Goal: Transaction & Acquisition: Purchase product/service

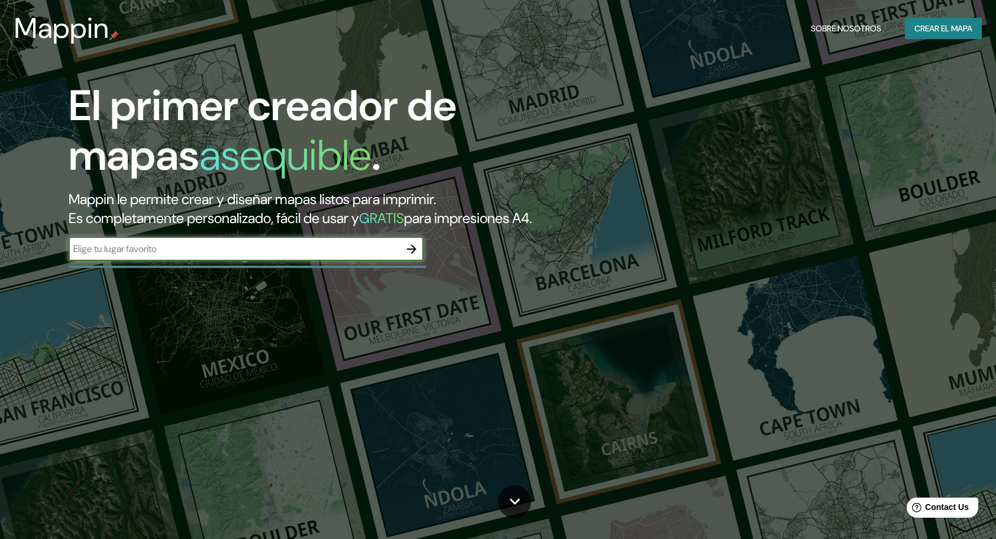
click at [321, 255] on input "text" at bounding box center [234, 249] width 331 height 14
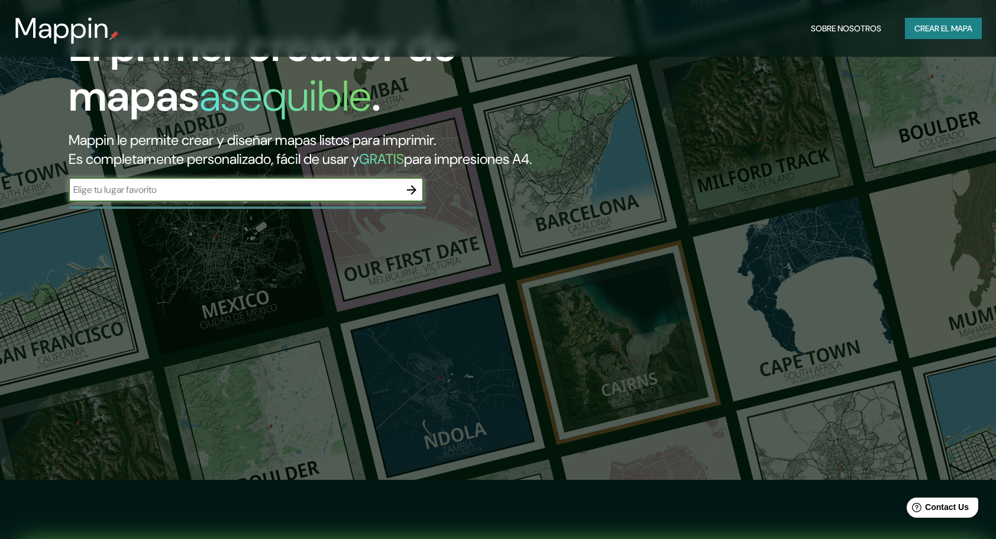
click at [350, 202] on div "​" at bounding box center [246, 190] width 355 height 24
type input "los cacicagzo"
click at [413, 197] on icon "button" at bounding box center [411, 190] width 14 height 14
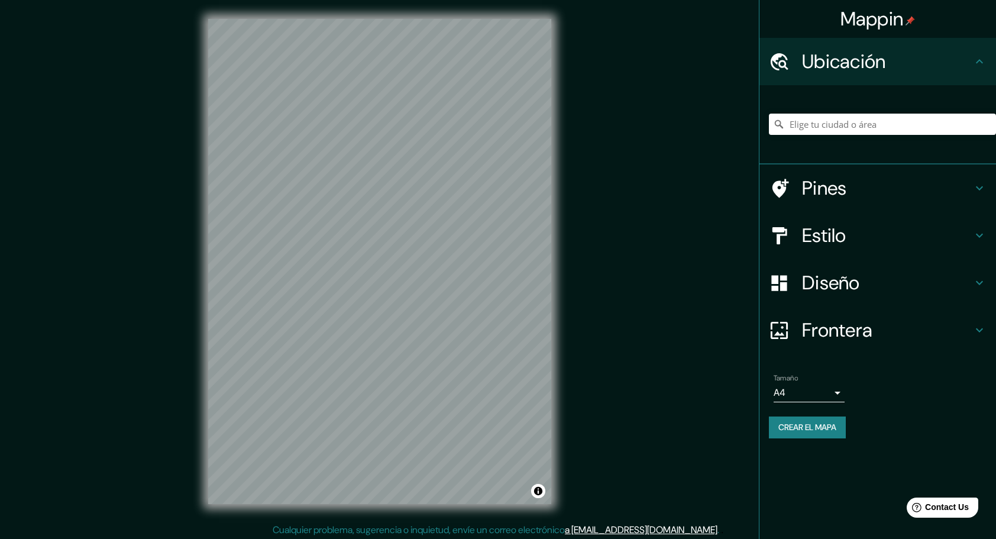
click at [972, 193] on h4 "Pines" at bounding box center [887, 188] width 170 height 24
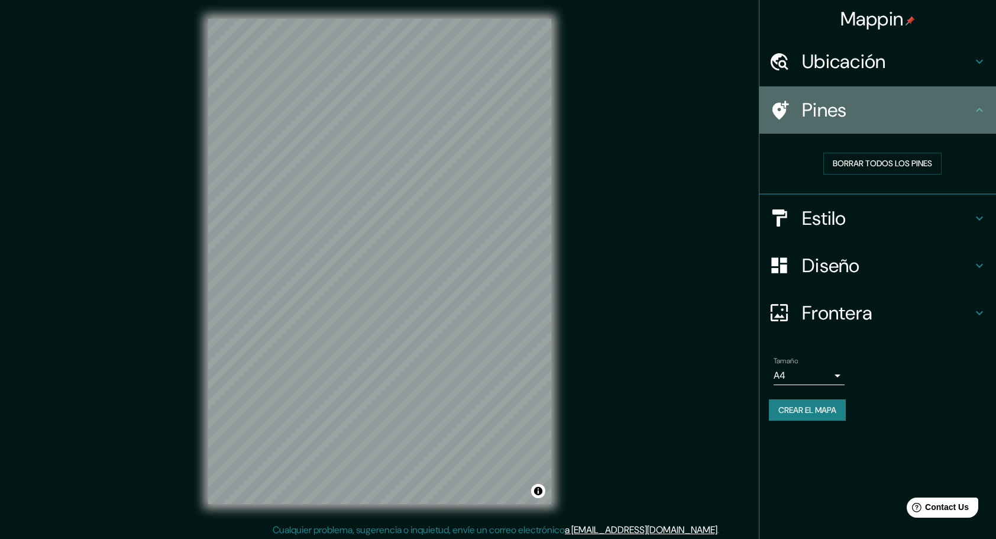
click at [975, 122] on div "Pines" at bounding box center [877, 109] width 237 height 47
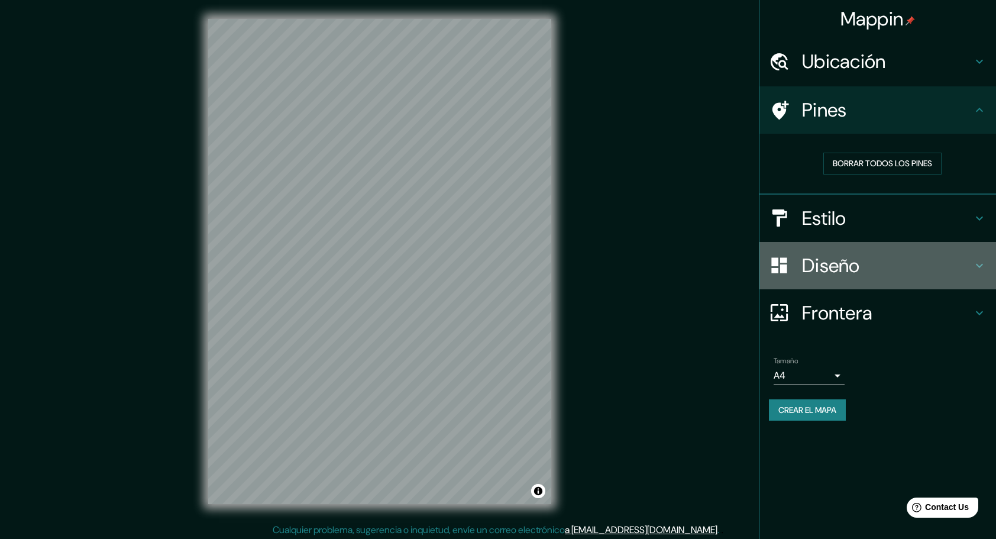
click at [982, 263] on icon at bounding box center [979, 265] width 14 height 14
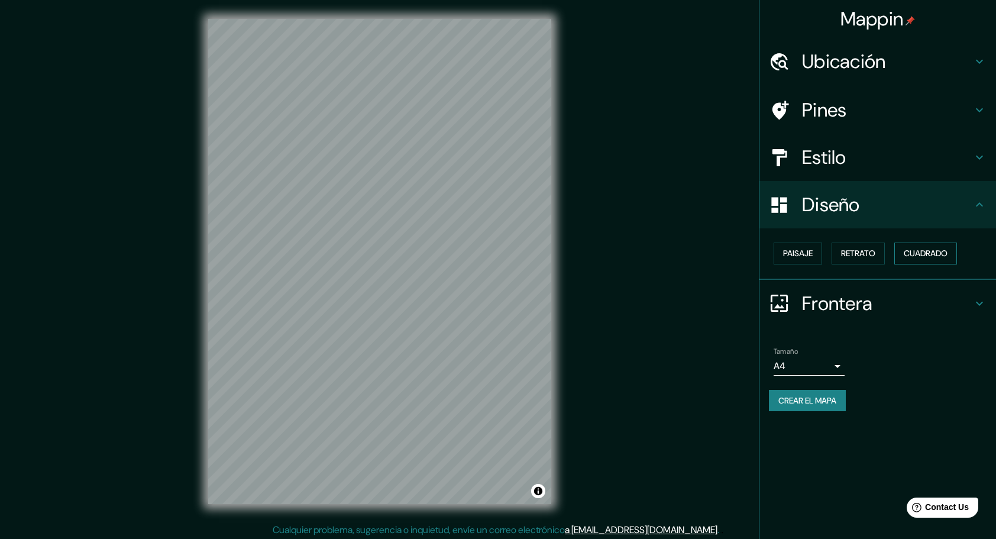
click at [908, 251] on font "Cuadrado" at bounding box center [926, 253] width 44 height 15
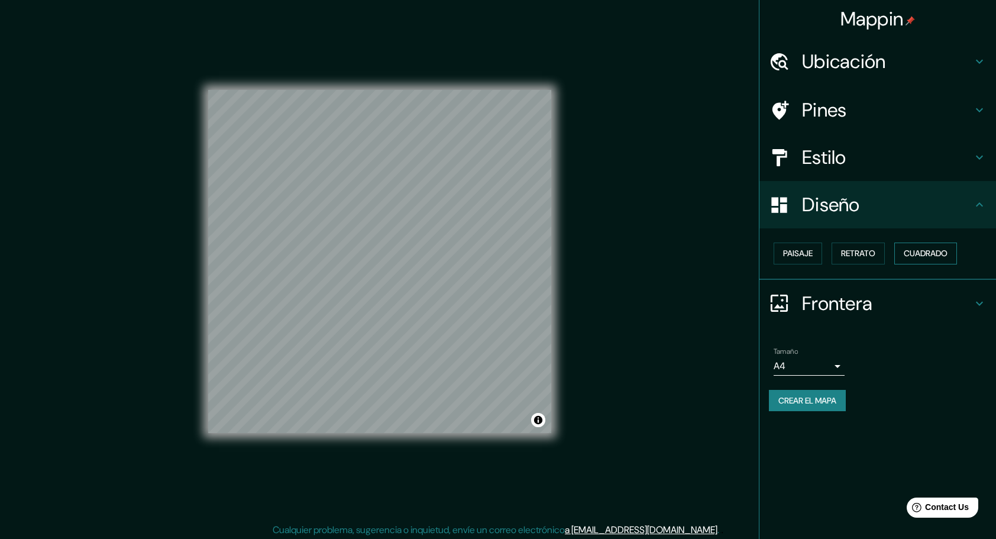
click at [908, 250] on font "Cuadrado" at bounding box center [926, 253] width 44 height 15
click at [810, 255] on font "Paisaje" at bounding box center [798, 253] width 30 height 15
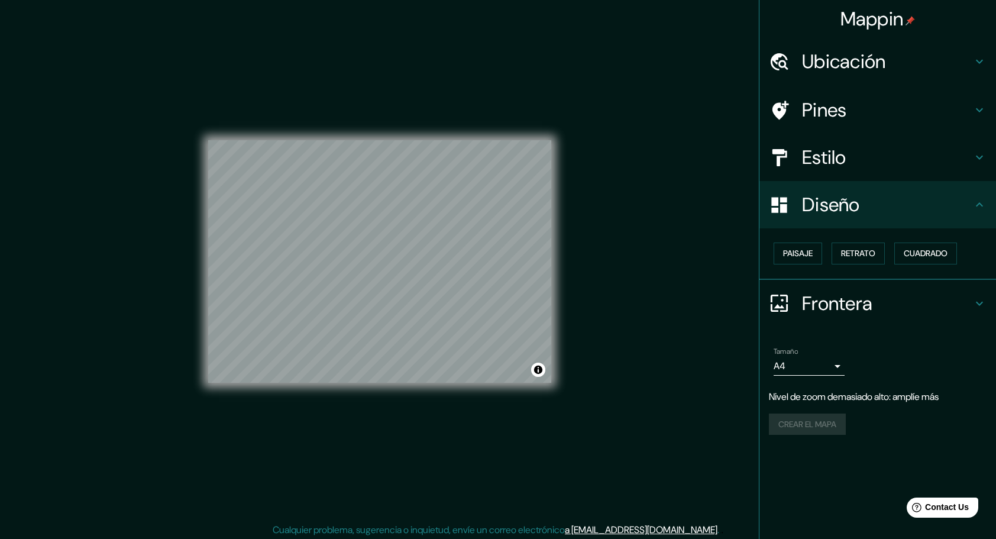
click at [830, 64] on h4 "Ubicación" at bounding box center [887, 62] width 170 height 24
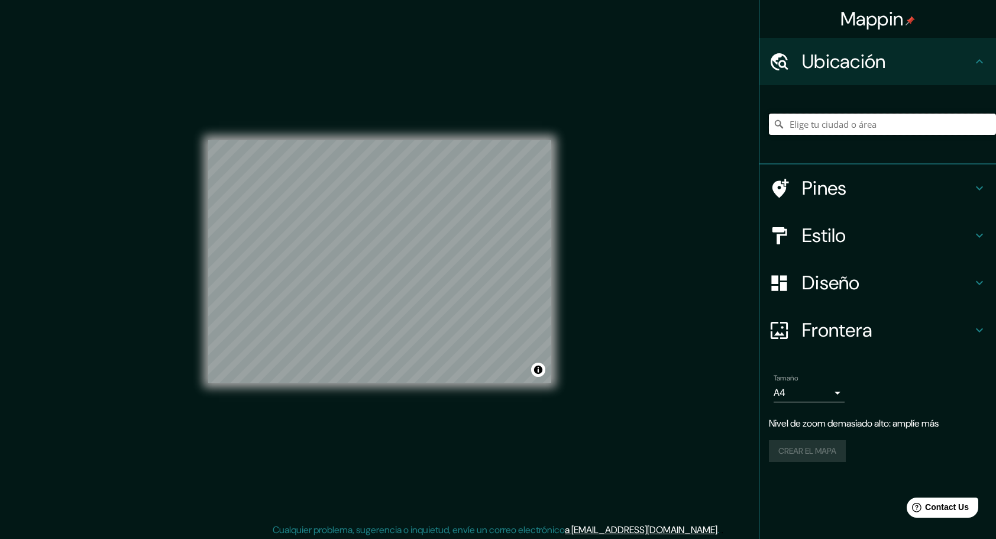
click at [842, 134] on input "Elige tu ciudad o área" at bounding box center [882, 124] width 227 height 21
click at [842, 130] on input "Elige tu ciudad o área" at bounding box center [882, 124] width 227 height 21
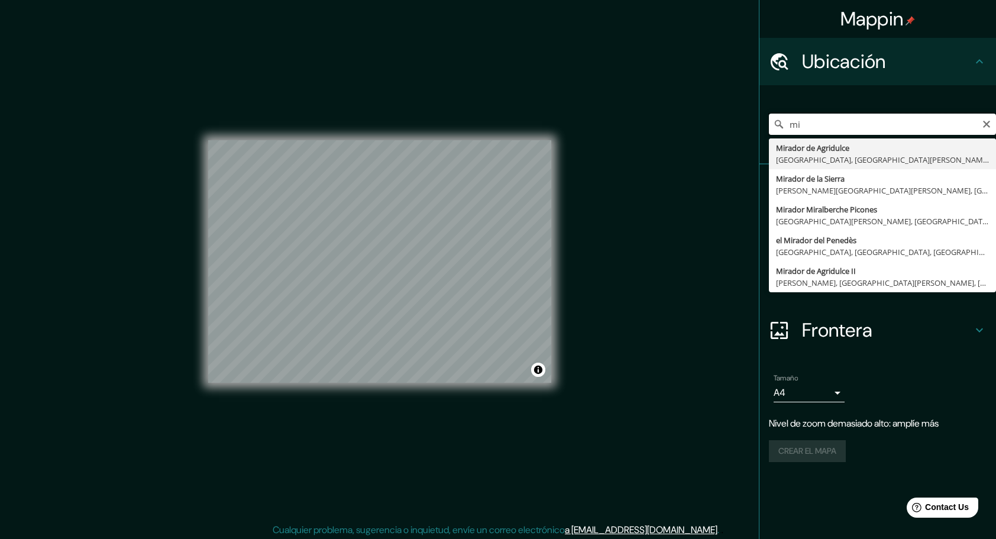
type input "m"
type input "l"
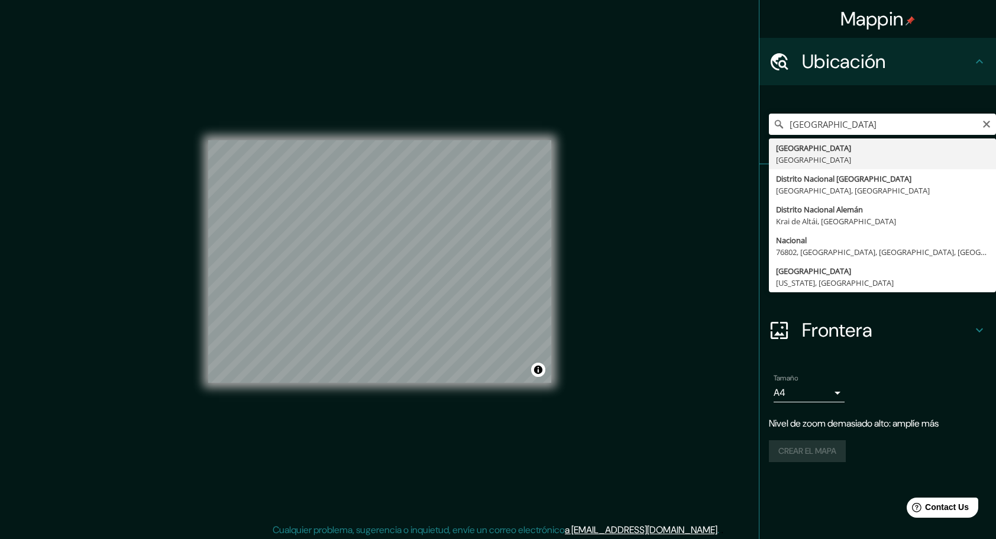
type input "[GEOGRAPHIC_DATA], [GEOGRAPHIC_DATA]"
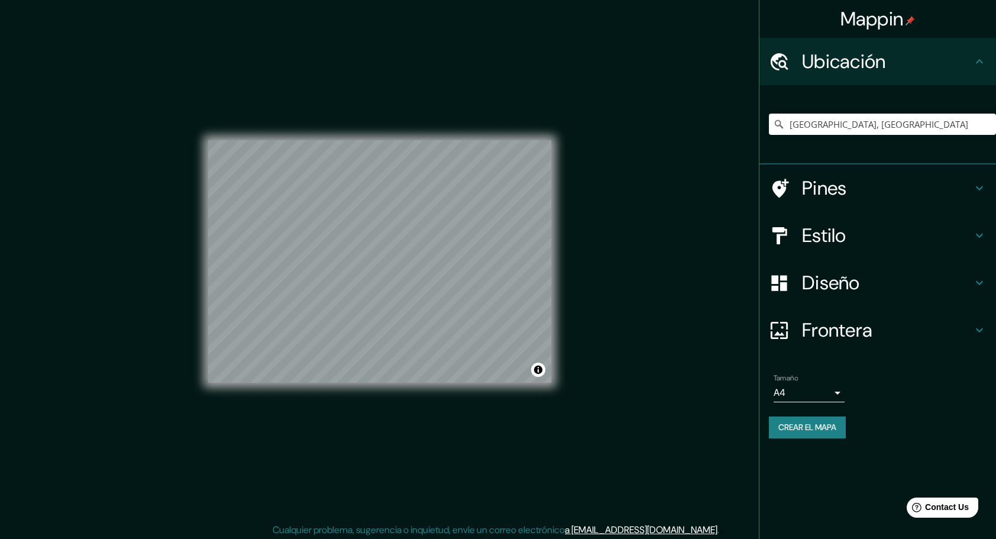
click at [970, 276] on h4 "Diseño" at bounding box center [887, 283] width 170 height 24
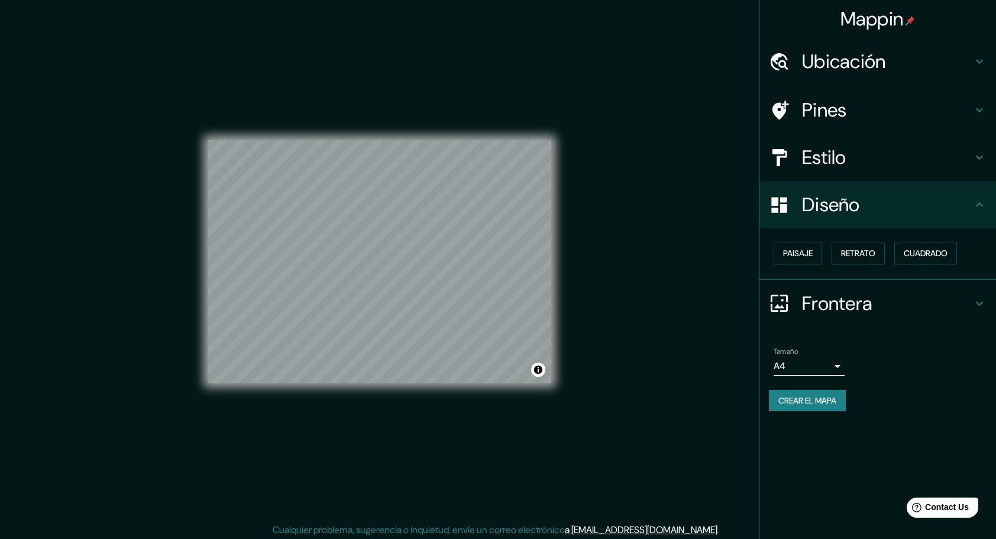
click at [969, 148] on h4 "Estilo" at bounding box center [887, 157] width 170 height 24
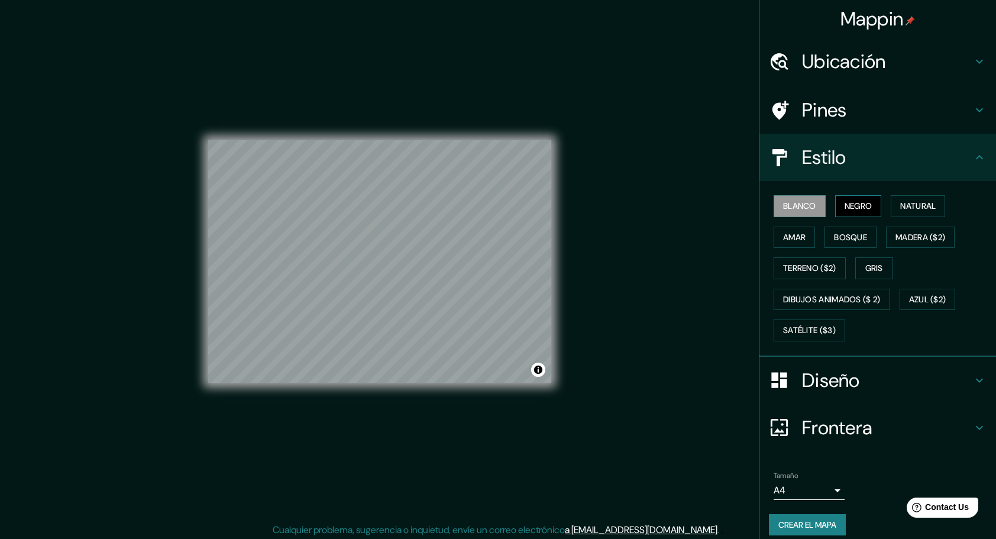
click at [835, 207] on button "Negro" at bounding box center [858, 206] width 47 height 22
click at [789, 212] on font "Blanco" at bounding box center [799, 206] width 33 height 15
click at [834, 240] on font "Bosque" at bounding box center [850, 237] width 33 height 15
click at [783, 207] on font "Blanco" at bounding box center [799, 206] width 33 height 15
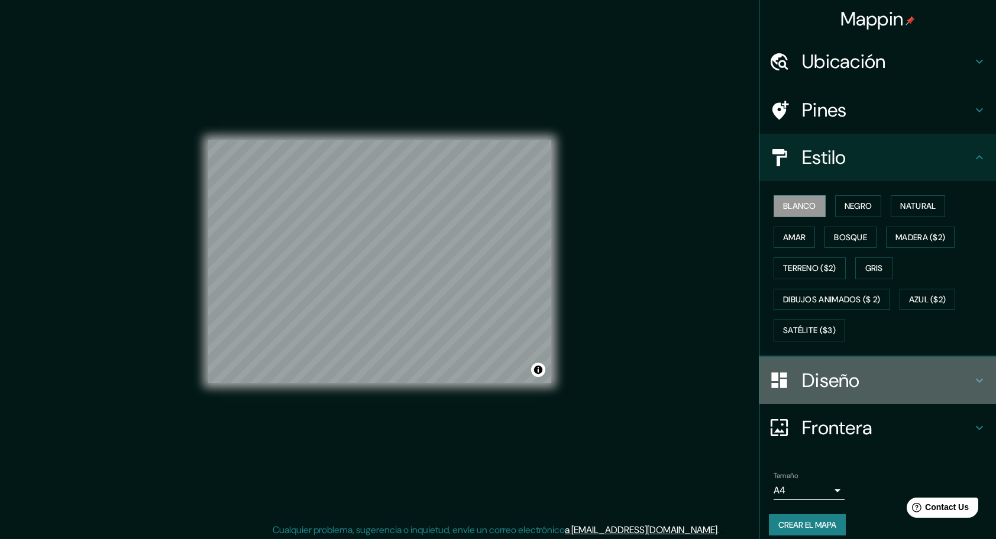
click at [962, 378] on h4 "Diseño" at bounding box center [887, 380] width 170 height 24
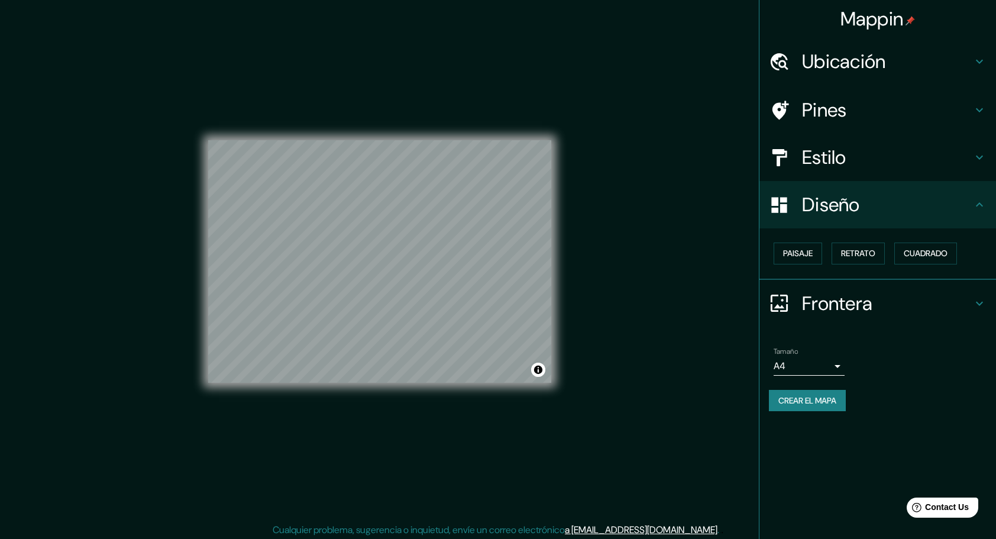
scroll to position [2, 0]
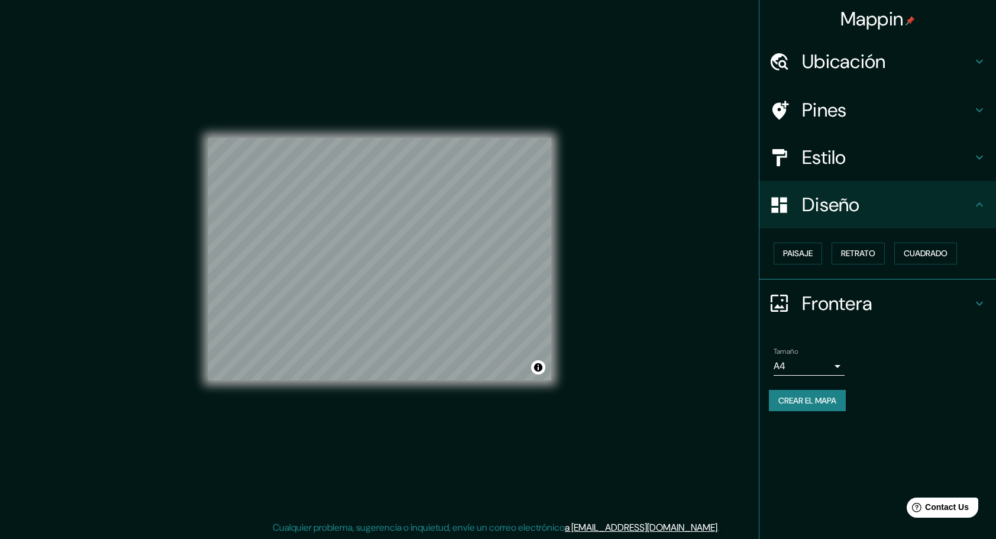
click at [907, 140] on div "Estilo" at bounding box center [877, 157] width 237 height 47
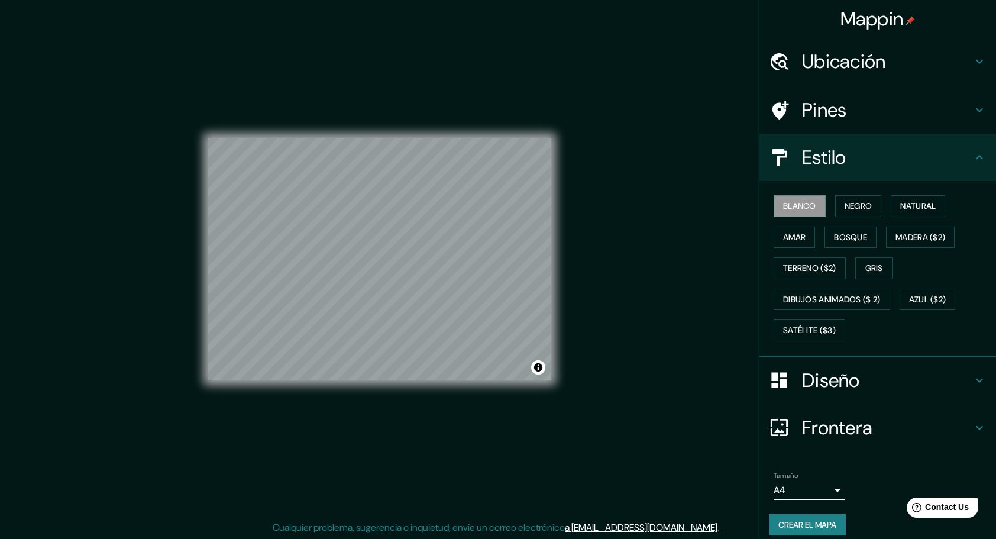
click at [842, 189] on div "Blanco Negro Natural [PERSON_NAME] ($2) Terreno ($2) Gris Dibujos animados ($ 2…" at bounding box center [877, 269] width 237 height 176
click at [844, 202] on font "Negro" at bounding box center [858, 206] width 28 height 15
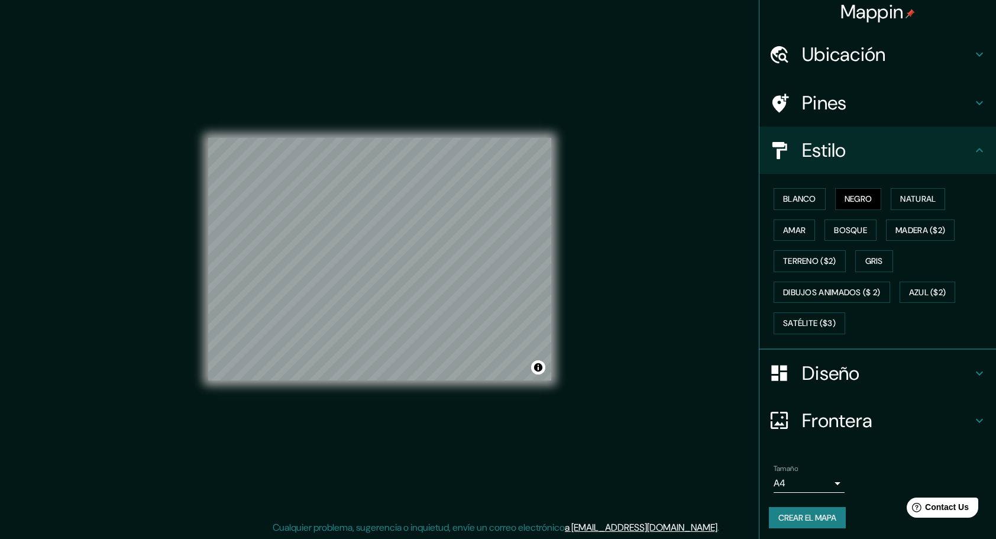
scroll to position [8, 0]
click at [941, 380] on h4 "Diseño" at bounding box center [887, 372] width 170 height 24
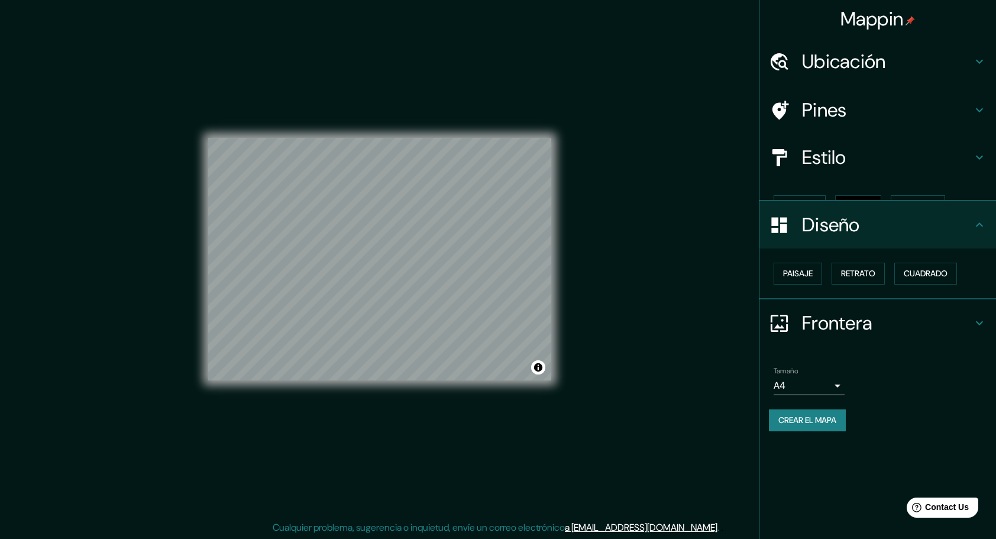
scroll to position [0, 0]
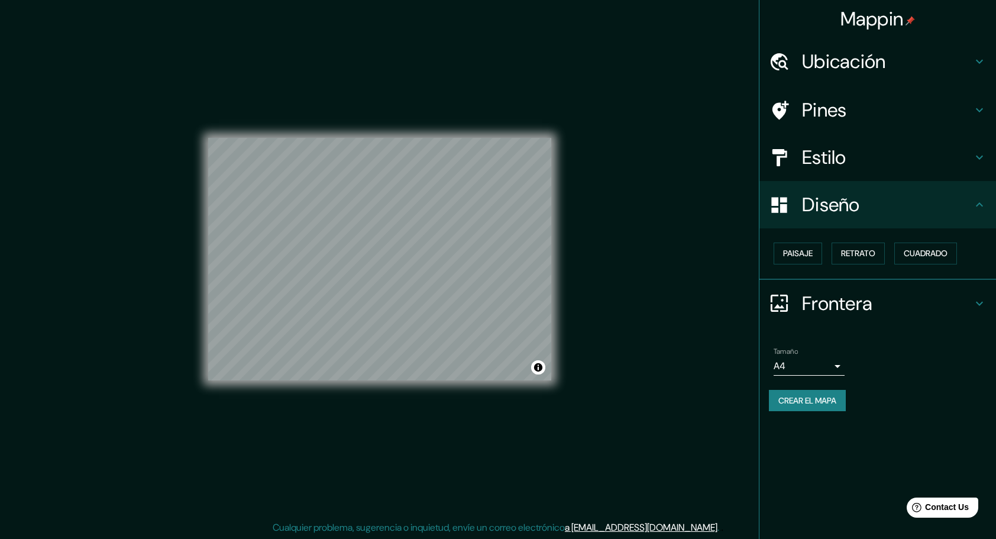
click at [978, 211] on icon at bounding box center [979, 205] width 14 height 14
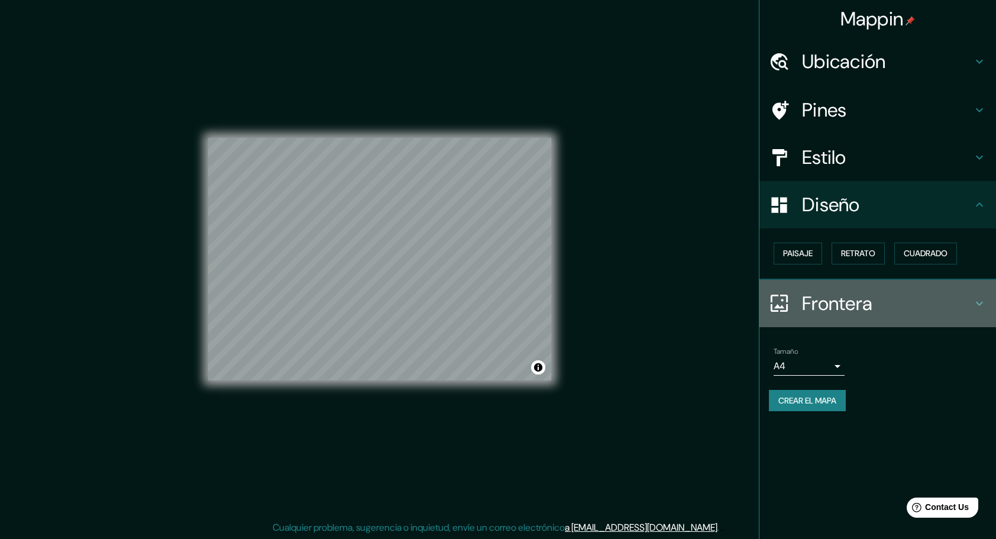
click at [965, 298] on h4 "Frontera" at bounding box center [887, 304] width 170 height 24
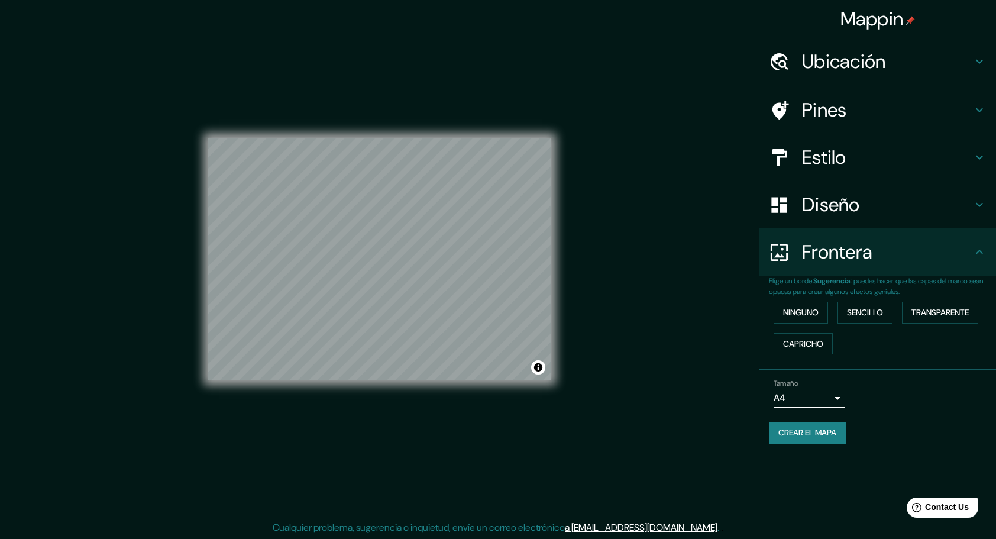
click at [964, 284] on p "Elige un borde. Sugerencia : puedes hacer que las capas del marco sean opacas p…" at bounding box center [882, 286] width 227 height 21
click at [971, 270] on div "Frontera" at bounding box center [877, 251] width 237 height 47
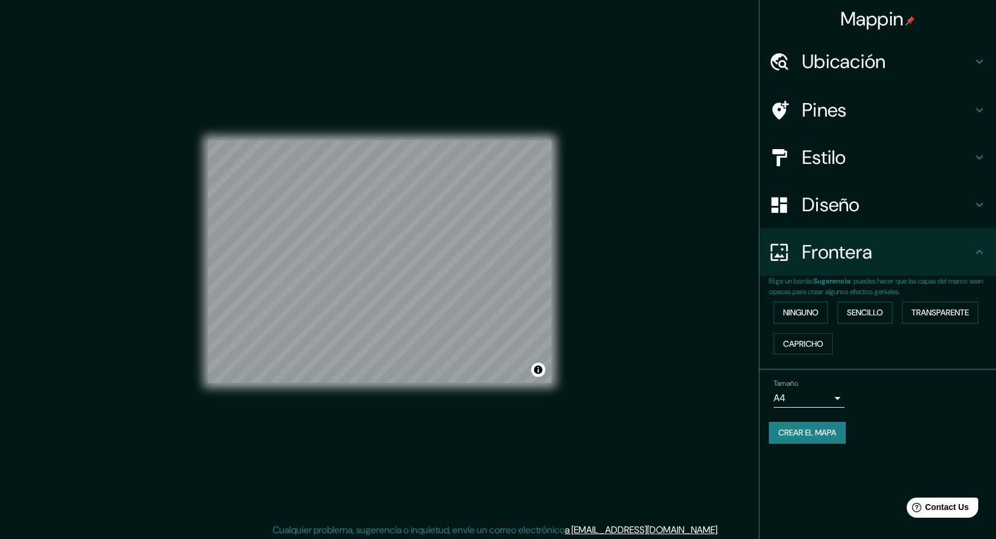
click at [970, 116] on h4 "Pines" at bounding box center [887, 110] width 170 height 24
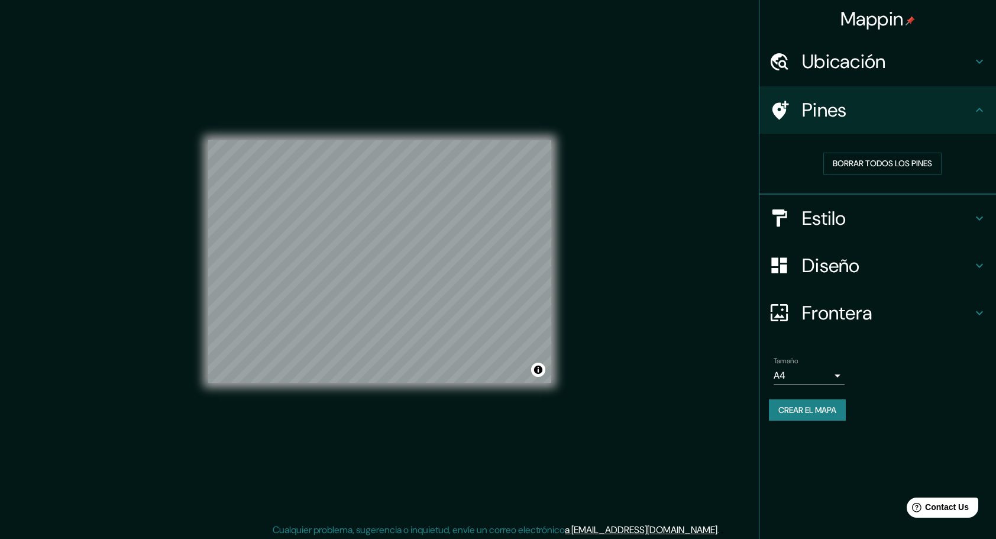
click at [971, 117] on h4 "Pines" at bounding box center [887, 110] width 170 height 24
click at [975, 70] on div "Ubicación" at bounding box center [877, 61] width 237 height 47
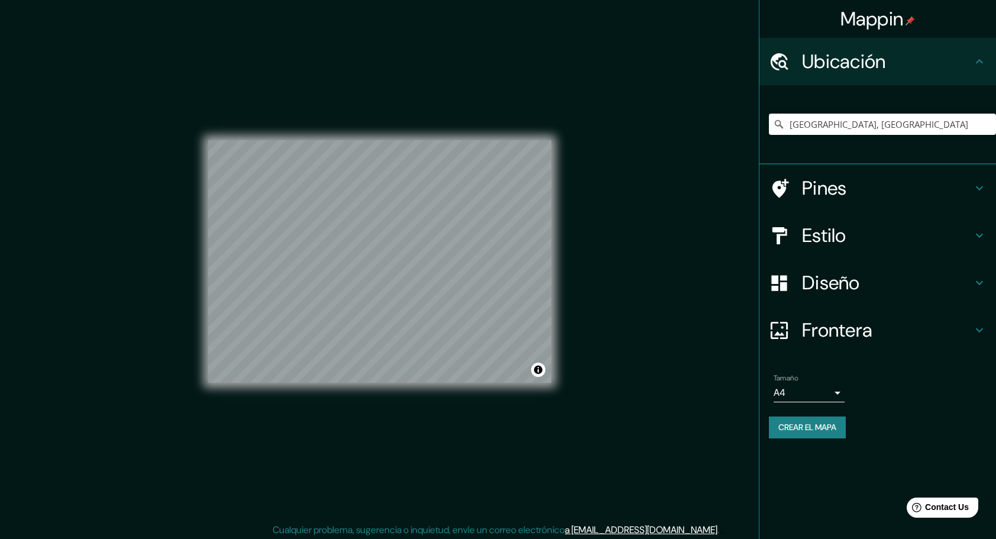
click at [914, 325] on h4 "Frontera" at bounding box center [887, 330] width 170 height 24
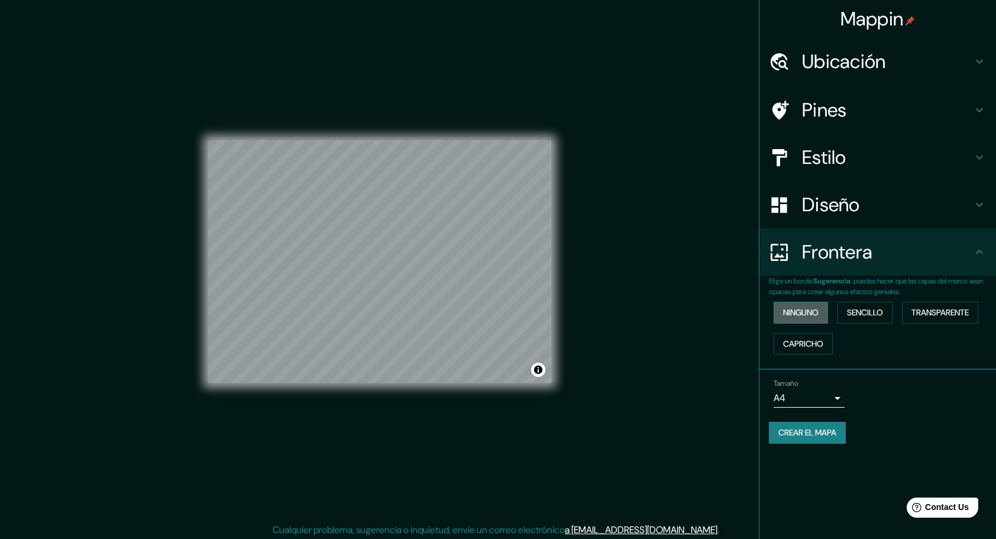
click at [805, 313] on font "Ninguno" at bounding box center [800, 312] width 35 height 15
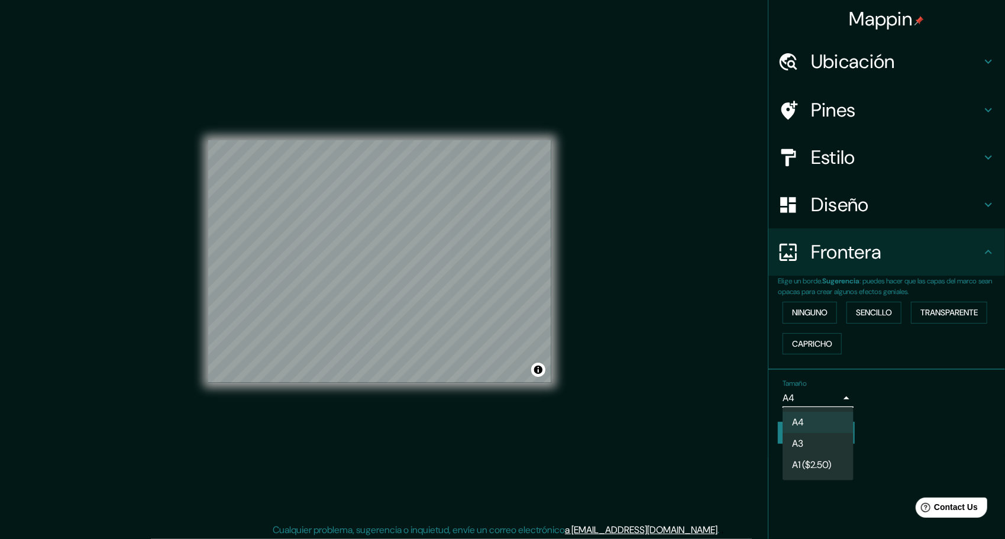
click at [811, 398] on body "Mappin Ubicación [GEOGRAPHIC_DATA], [GEOGRAPHIC_DATA] Pines Estilo Diseño Front…" at bounding box center [502, 269] width 1005 height 539
click at [819, 446] on li "A3" at bounding box center [817, 443] width 71 height 21
type input "a4"
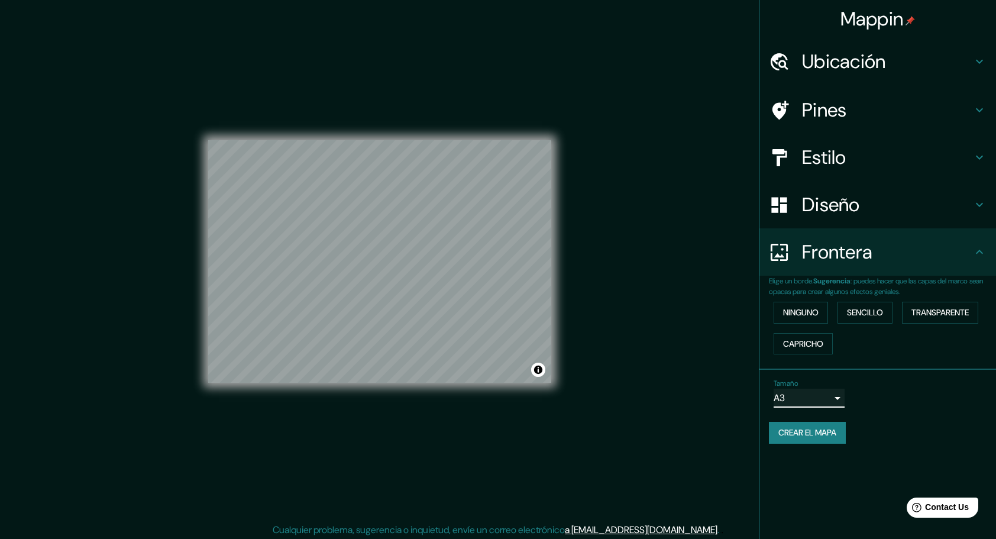
scroll to position [2, 0]
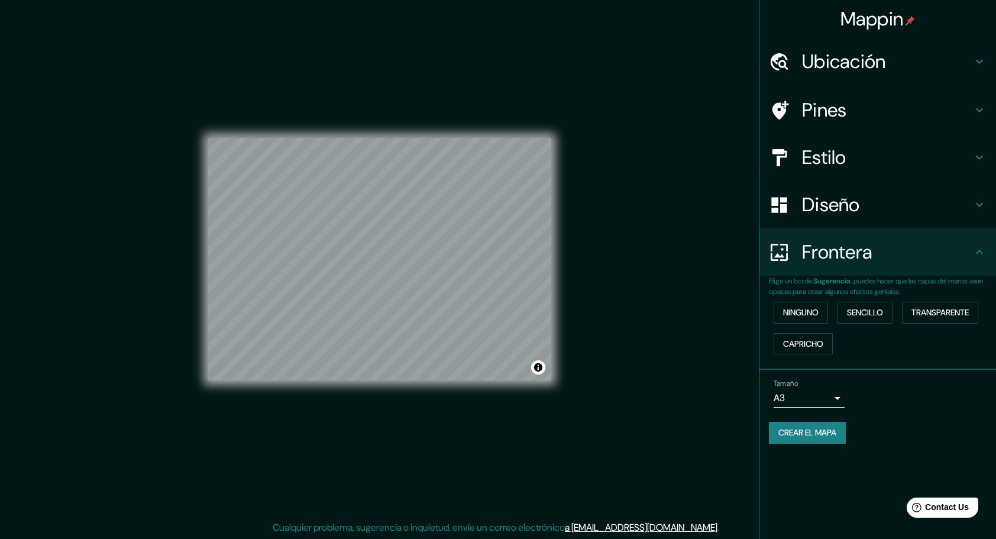
click at [571, 291] on div "Mappin Ubicación [GEOGRAPHIC_DATA], [GEOGRAPHIC_DATA] Pines Estilo Diseño Front…" at bounding box center [498, 269] width 996 height 542
click at [556, 289] on div "© Mapbox © OpenStreetMap Improve this map" at bounding box center [379, 259] width 381 height 523
